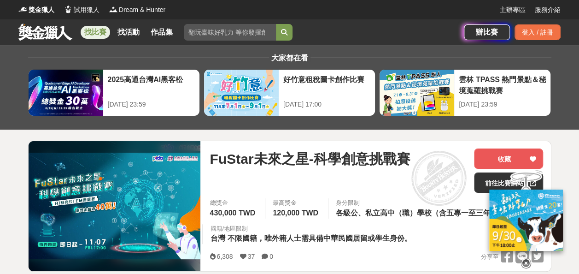
click at [481, 182] on div at bounding box center [526, 219] width 92 height 100
click at [494, 179] on div at bounding box center [526, 219] width 92 height 100
click at [483, 181] on div at bounding box center [526, 219] width 92 height 100
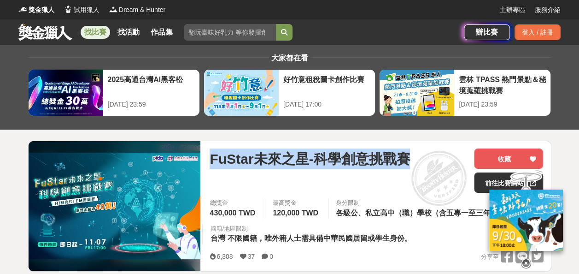
drag, startPoint x: 405, startPoint y: 158, endPoint x: 200, endPoint y: 155, distance: 205.4
click at [200, 155] on div "FuStar未來之星-科學創意挑戰賽 收藏 前往比賽網站 總獎金 430,000 TWD 最高獎金 120,000 TWD 身分限制 各級公、私立高中（職）學…" at bounding box center [289, 205] width 523 height 131
copy div "FuStar未來之星-科學創意挑戰賽"
